Goal: Task Accomplishment & Management: Complete application form

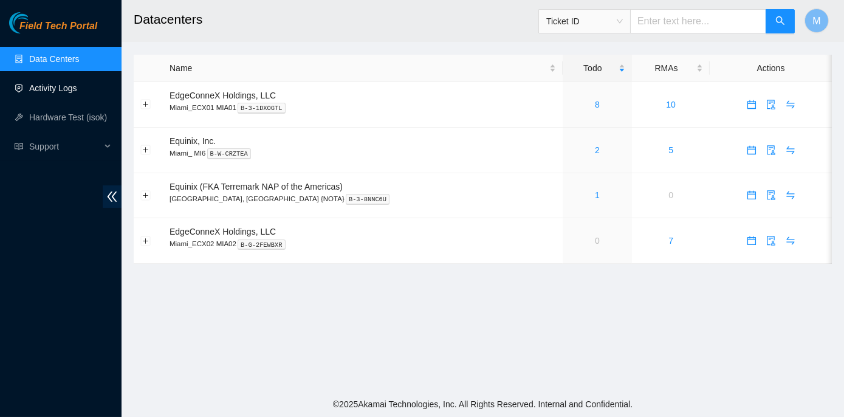
click at [64, 87] on link "Activity Logs" at bounding box center [53, 88] width 48 height 10
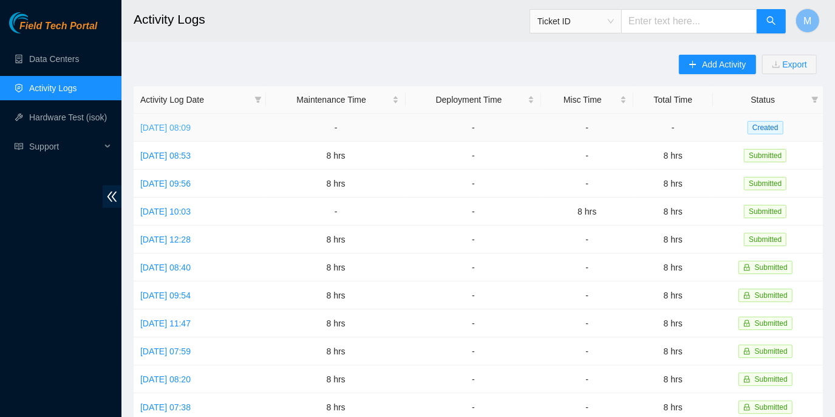
click at [191, 128] on link "[DATE] 08:09" at bounding box center [165, 128] width 50 height 10
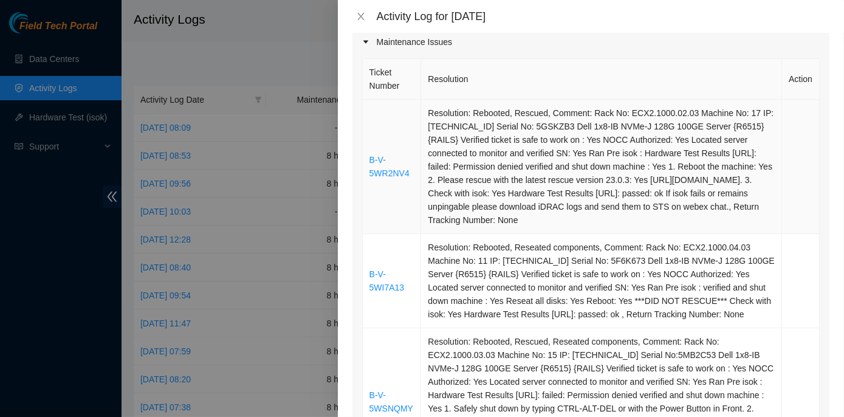
scroll to position [165, 0]
drag, startPoint x: 414, startPoint y: 172, endPoint x: 371, endPoint y: 162, distance: 44.2
click at [371, 162] on td "B-V-5WR2NV4" at bounding box center [392, 167] width 59 height 134
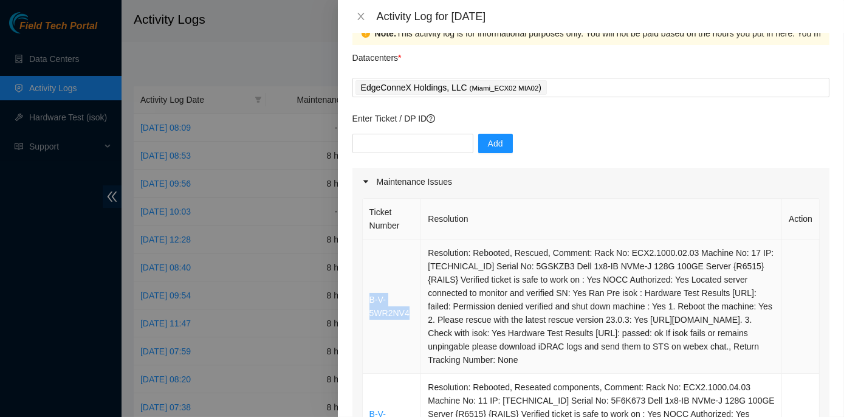
scroll to position [0, 0]
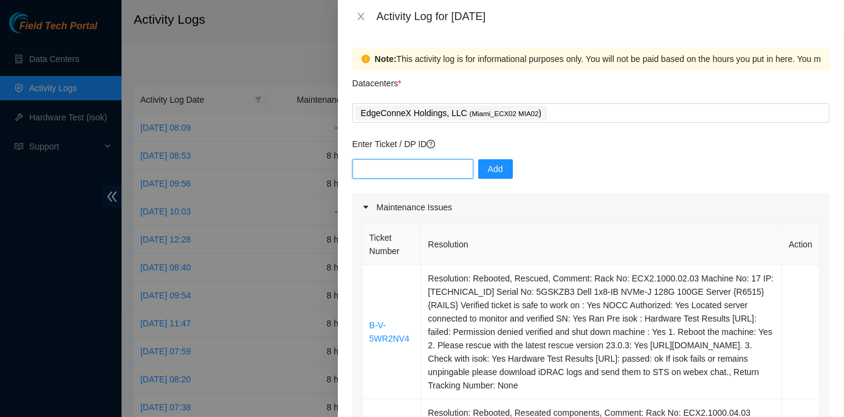
click at [382, 167] on input "text" at bounding box center [412, 168] width 121 height 19
paste input "B-V-5WI7A13, B-V-5WR2NV4, B-V-5WSNQMY, B-V-5WD1O5B, B-W-16NPEP7, and B-V-5WRYXCG"
type input "B-V-5WI7A13 B-V-5WR2NV4 B-V-5WSNQMY B-V-5WD1O5B B-W-16NPEP7 B-V-5WRYXCG"
click at [491, 168] on span "Add" at bounding box center [495, 168] width 15 height 13
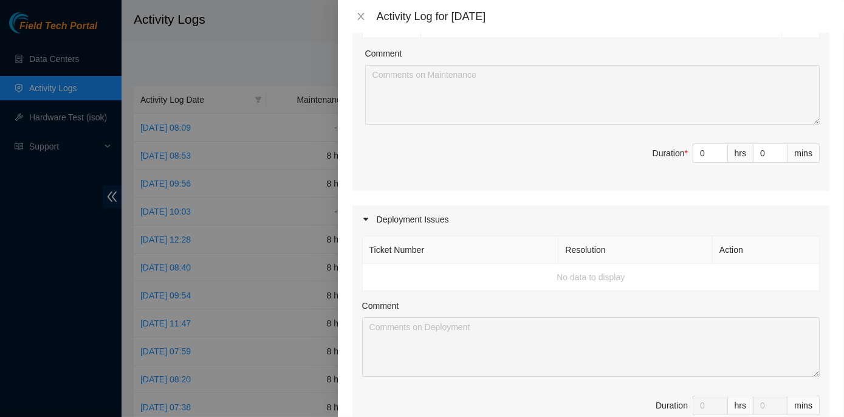
scroll to position [1105, 0]
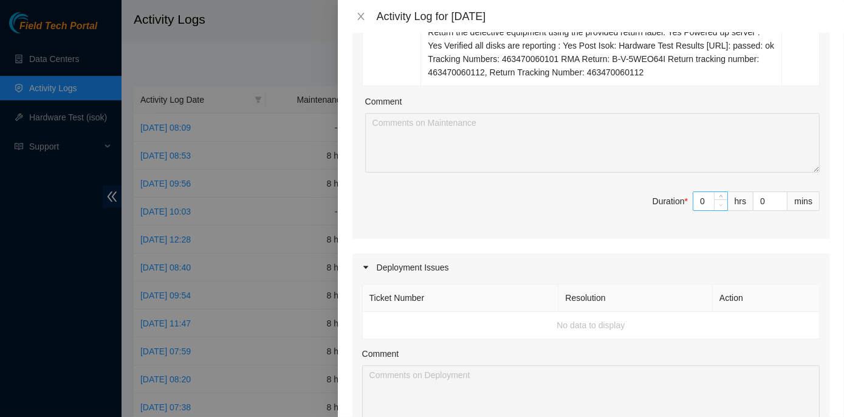
click at [714, 199] on span "Decrease Value" at bounding box center [720, 204] width 13 height 11
click at [702, 192] on input "0" at bounding box center [710, 201] width 34 height 18
type input "8"
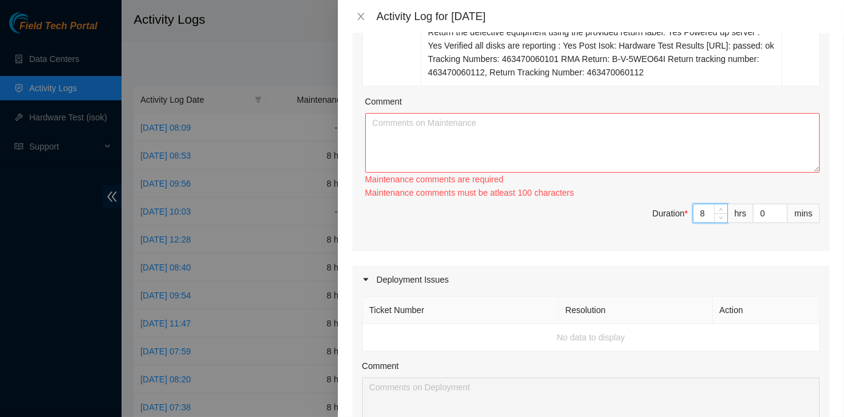
type input "8"
paste textarea "ECX2- Maintenance Check for inbound shipments for ECX2; scan in two packages fo…"
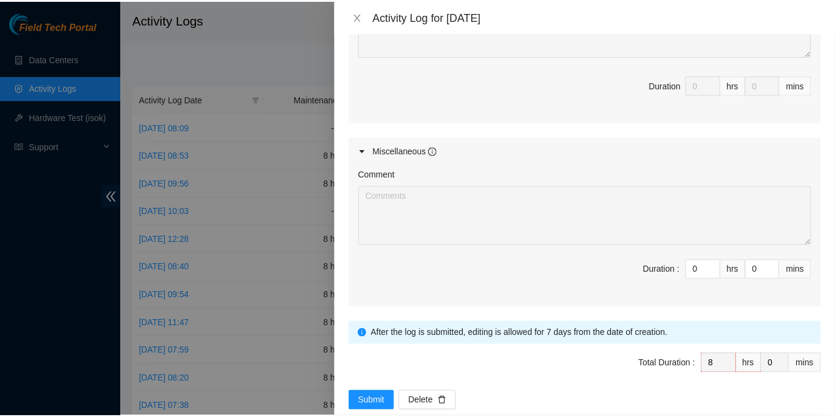
scroll to position [1478, 0]
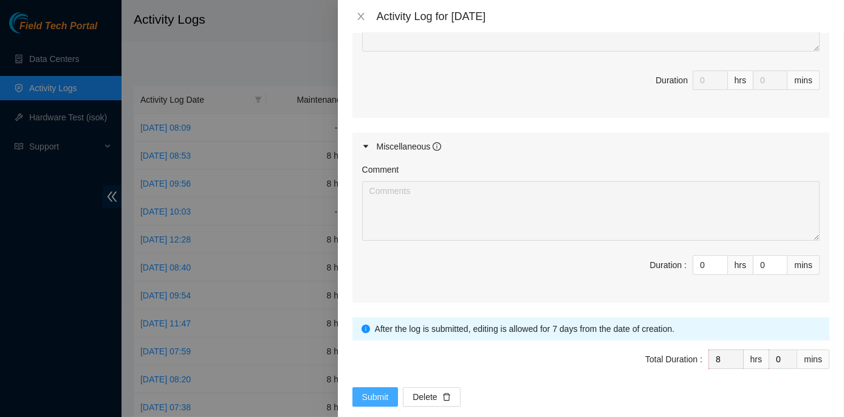
type textarea "ECX2- Maintenance Check for inbound shipments for ECX2; scan in two packages fo…"
click at [381, 390] on span "Submit" at bounding box center [375, 396] width 27 height 13
